Goal: Task Accomplishment & Management: Manage account settings

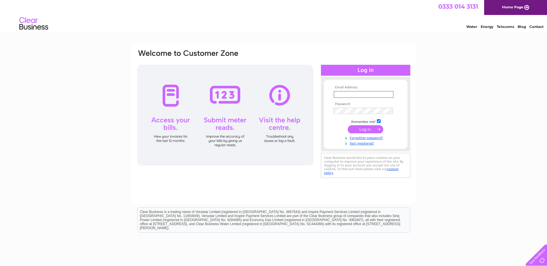
click at [342, 93] on input "text" at bounding box center [364, 94] width 60 height 7
type input "[PERSON_NAME][EMAIL_ADDRESS][DOMAIN_NAME]"
click at [358, 137] on link "Forgotten password?" at bounding box center [366, 137] width 65 height 5
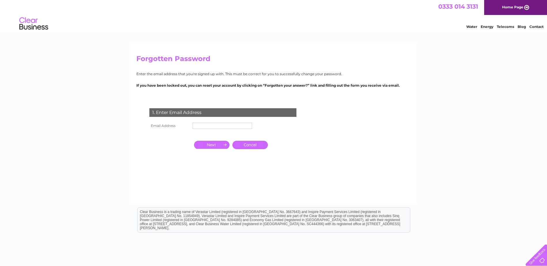
click at [215, 127] on input "text" at bounding box center [222, 126] width 59 height 6
click at [214, 148] on input "button" at bounding box center [211, 146] width 35 height 8
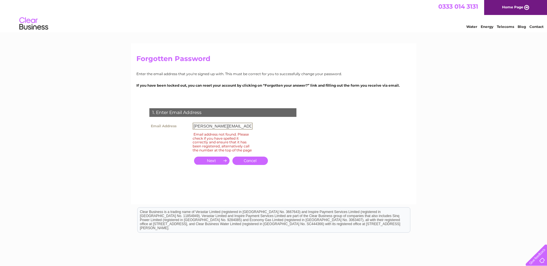
click at [249, 125] on input "[PERSON_NAME][EMAIL_ADDRESS][DOMAIN_NAME]" at bounding box center [223, 126] width 60 height 7
click at [248, 126] on input "[PERSON_NAME][EMAIL_ADDRESS][DOMAIN_NAME]" at bounding box center [223, 126] width 60 height 7
type input "s"
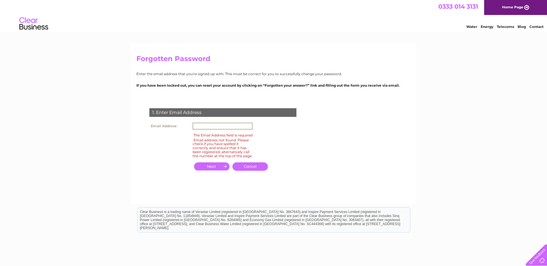
click at [196, 127] on input "text" at bounding box center [223, 126] width 60 height 7
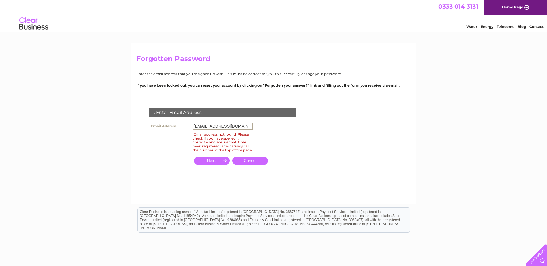
type input "skydiveckpc@gmail.com"
click input "submit" at bounding box center [0, 0] width 0 height 0
